Goal: Navigation & Orientation: Find specific page/section

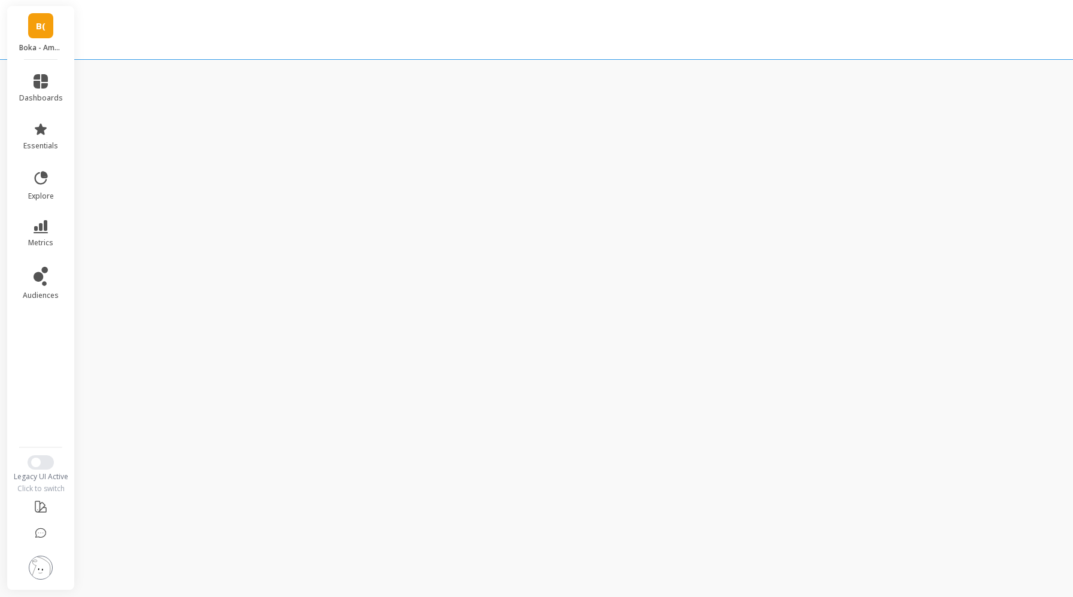
click at [45, 34] on link "B(" at bounding box center [40, 25] width 25 height 25
click at [38, 32] on link "B(" at bounding box center [40, 25] width 25 height 25
click at [37, 36] on link "B(" at bounding box center [40, 25] width 25 height 25
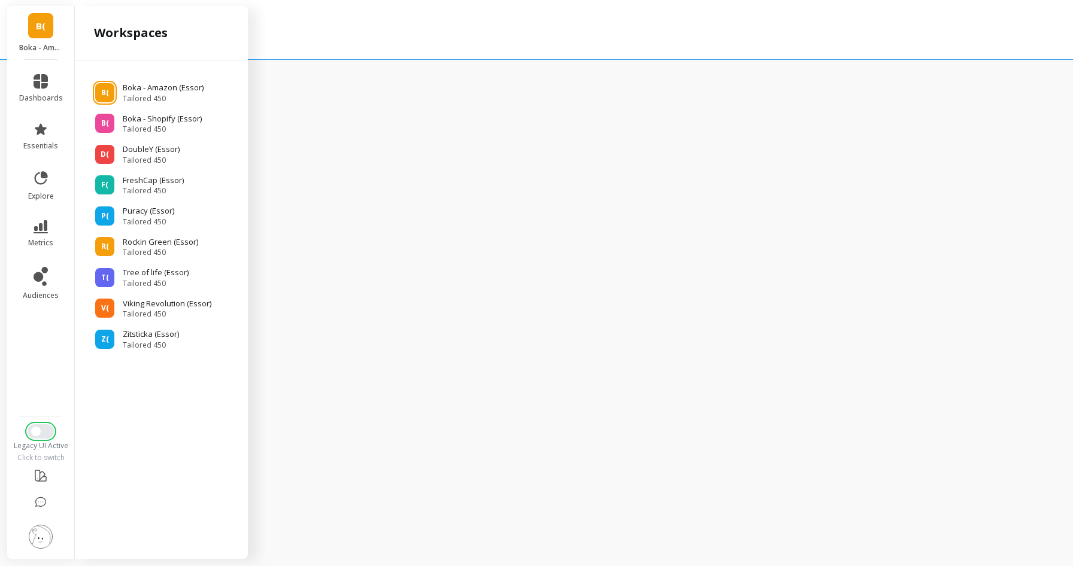
click at [45, 434] on button "Switch to New UI" at bounding box center [41, 431] width 26 height 14
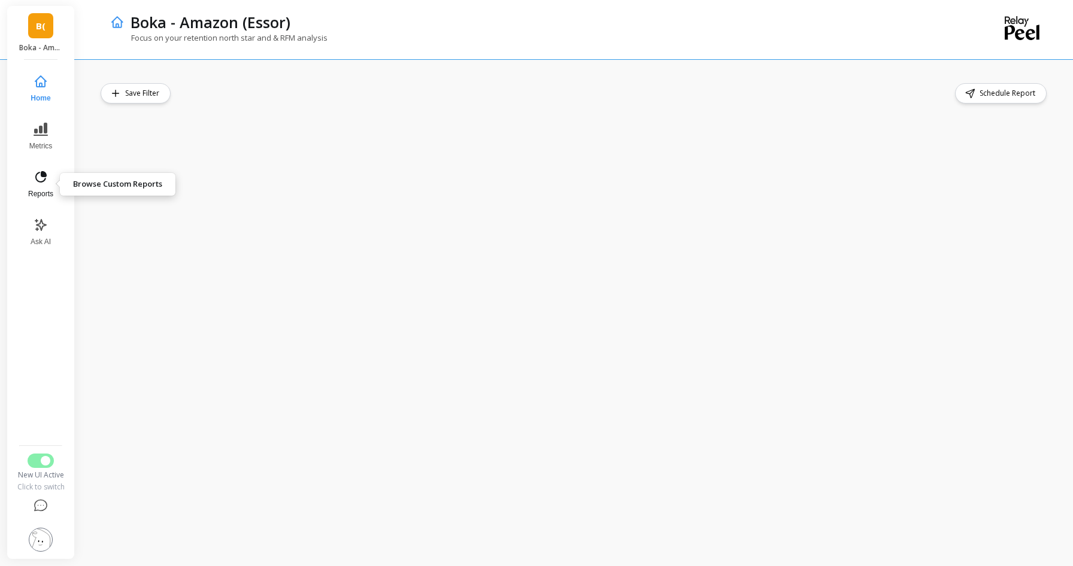
click at [45, 181] on icon at bounding box center [41, 177] width 14 height 14
click at [38, 184] on icon at bounding box center [41, 177] width 14 height 14
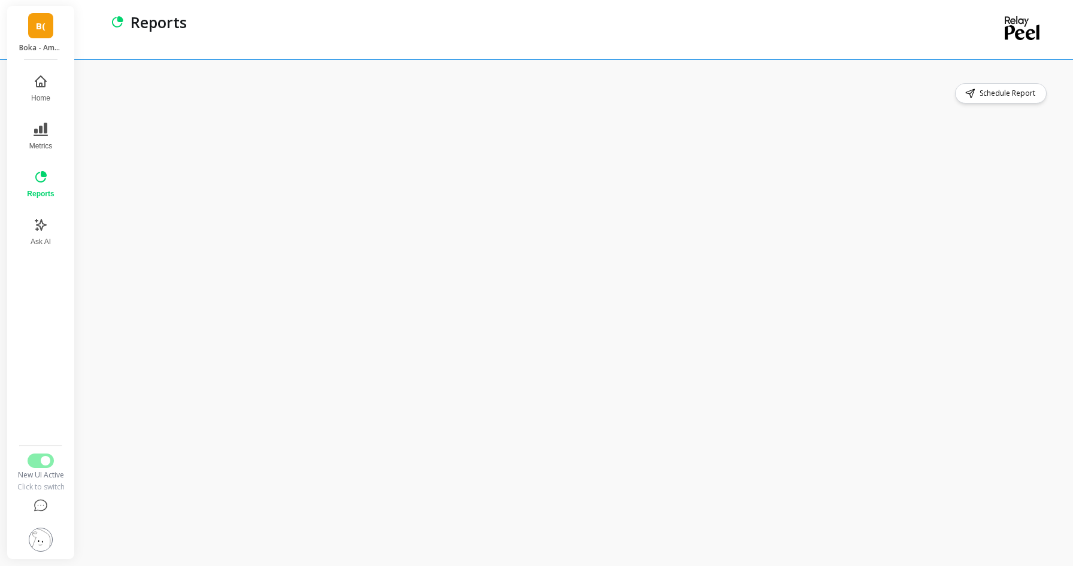
click at [44, 37] on link "B(" at bounding box center [40, 25] width 25 height 25
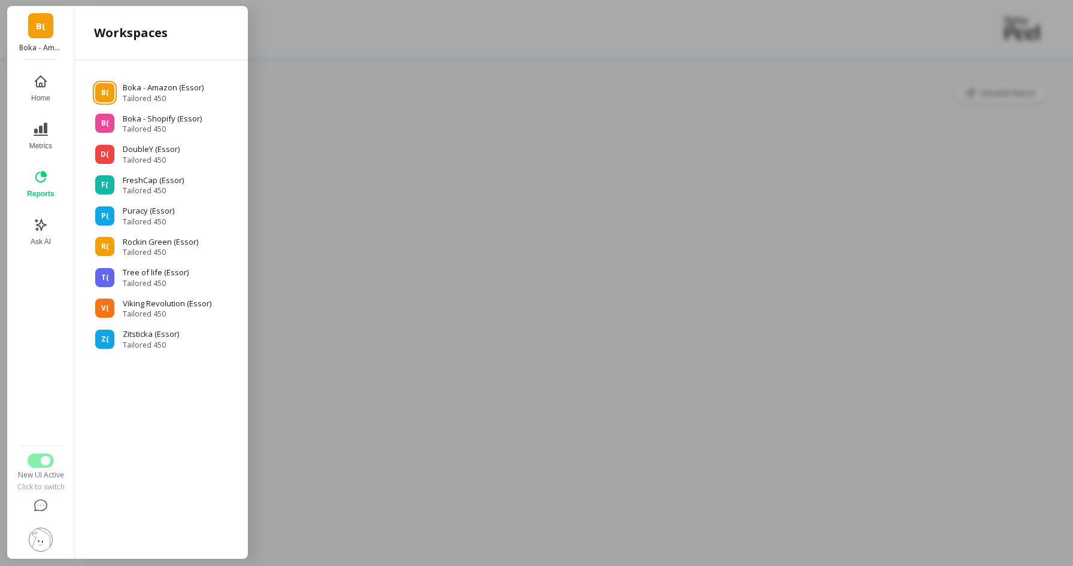
click at [315, 113] on div at bounding box center [536, 283] width 1073 height 566
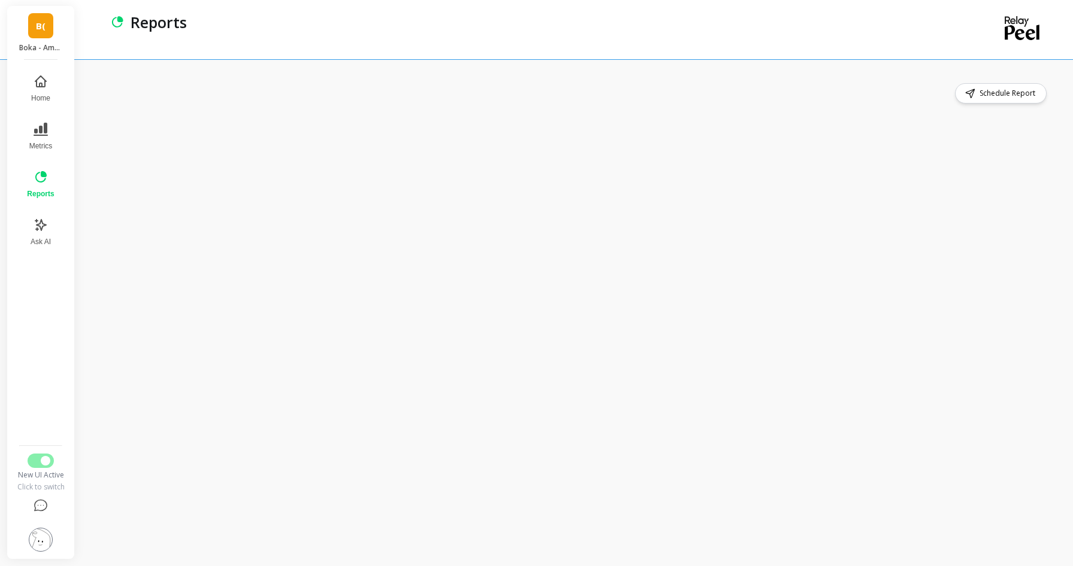
click at [48, 23] on link "B(" at bounding box center [40, 25] width 25 height 25
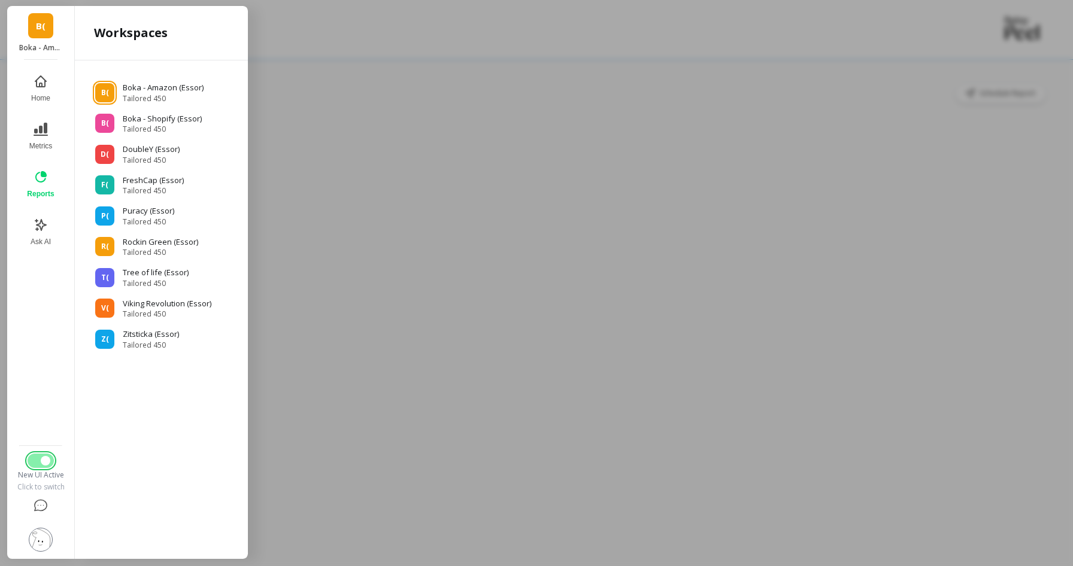
click at [37, 463] on button "Switch to Legacy UI" at bounding box center [41, 461] width 26 height 14
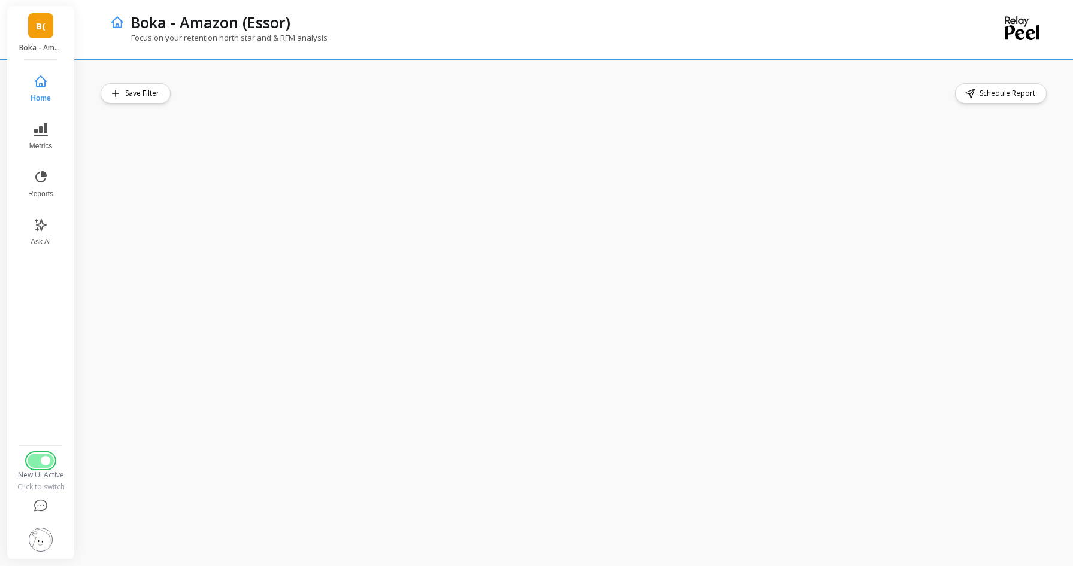
click at [34, 461] on button "Switch to Legacy UI" at bounding box center [41, 461] width 26 height 14
